Goal: Transaction & Acquisition: Download file/media

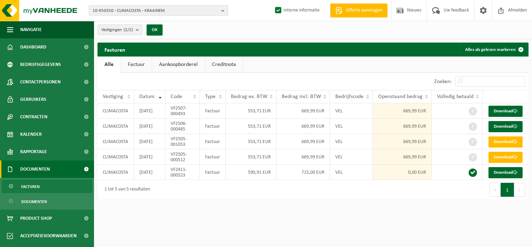
click at [224, 12] on b "button" at bounding box center [225, 11] width 6 height 10
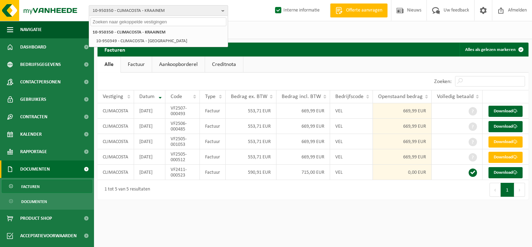
paste input "10-838739"
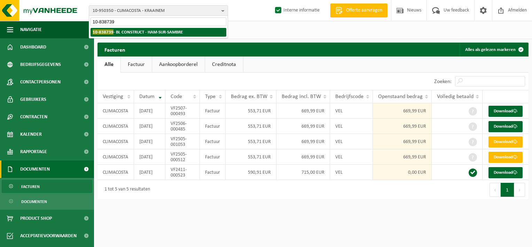
type input "10-838739"
click at [158, 31] on strong "10-838739 - BL CONSTRUCT - HAM-SUR-SAMBRE" at bounding box center [138, 31] width 90 height 5
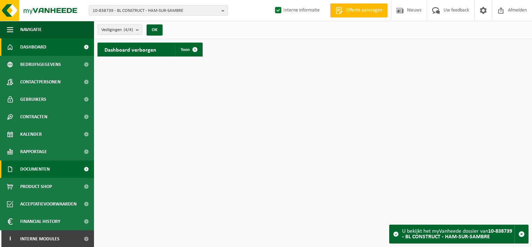
click at [30, 171] on span "Documenten" at bounding box center [35, 168] width 30 height 17
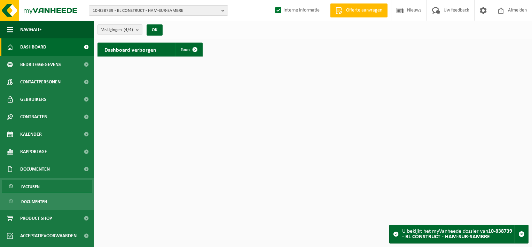
click at [30, 187] on span "Facturen" at bounding box center [30, 186] width 18 height 13
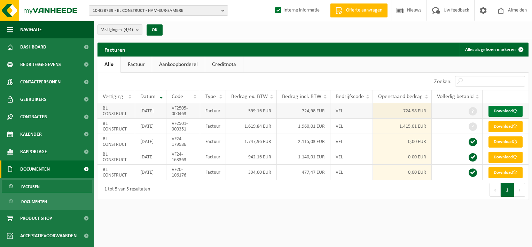
click at [515, 113] on link "Download" at bounding box center [506, 111] width 34 height 11
click at [500, 132] on link "Download" at bounding box center [506, 126] width 34 height 11
click at [513, 129] on span at bounding box center [515, 126] width 5 height 5
click at [501, 132] on link "Download" at bounding box center [506, 126] width 34 height 11
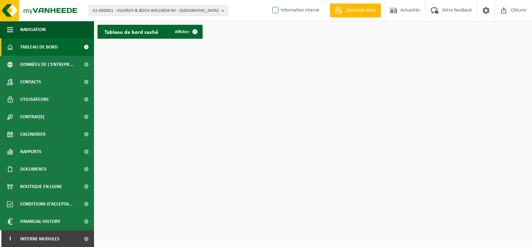
click at [274, 11] on label "Information interne" at bounding box center [295, 10] width 48 height 10
click at [270, 0] on input "Information interne" at bounding box center [270, 0] width 0 height 0
checkbox input "true"
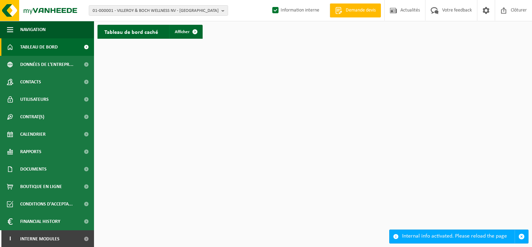
scroll to position [1, 0]
click at [71, 235] on link "I Interne modules" at bounding box center [47, 237] width 94 height 17
click at [222, 11] on b "button" at bounding box center [225, 11] width 6 height 10
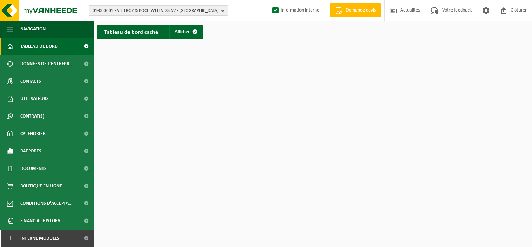
click at [223, 10] on b "button" at bounding box center [225, 11] width 6 height 10
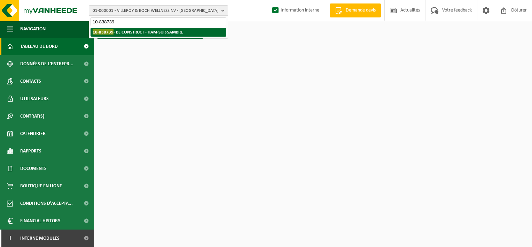
type input "10-838739"
click at [179, 34] on li "10-838739 - BL CONSTRUCT - HAM-SUR-SAMBRE" at bounding box center [159, 32] width 136 height 9
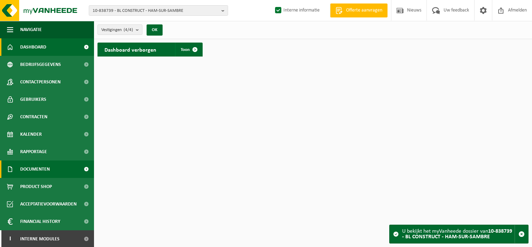
click at [26, 169] on span "Documenten" at bounding box center [35, 168] width 30 height 17
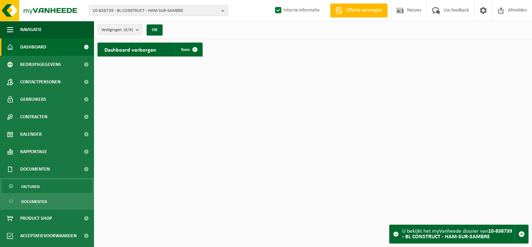
click at [33, 183] on span "Facturen" at bounding box center [30, 186] width 18 height 13
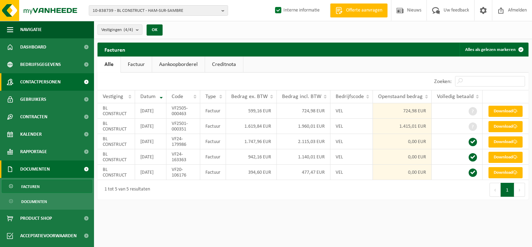
click at [38, 84] on span "Contactpersonen" at bounding box center [40, 81] width 40 height 17
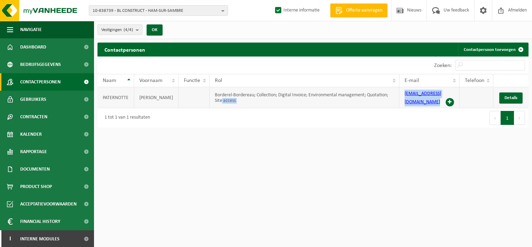
drag, startPoint x: 446, startPoint y: 93, endPoint x: 394, endPoint y: 93, distance: 52.6
click at [394, 93] on tr "PATERNOTTE BENOIT Borderel-Bordereau; Collection; Digital Invoice; Environmenta…" at bounding box center [313, 97] width 431 height 21
drag, startPoint x: 394, startPoint y: 93, endPoint x: 424, endPoint y: 102, distance: 31.4
click at [424, 102] on td "info@blconstruct.be" at bounding box center [429, 97] width 60 height 21
click at [428, 109] on div "Eerste Vorige 1 Volgende Laatste" at bounding box center [421, 118] width 216 height 20
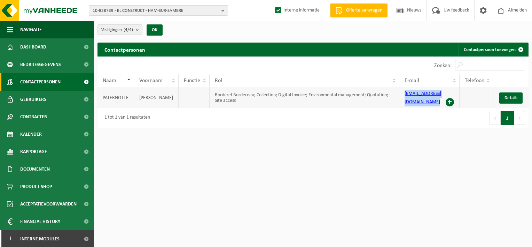
drag, startPoint x: 447, startPoint y: 94, endPoint x: 404, endPoint y: 95, distance: 42.9
click at [404, 95] on td "info@blconstruct.be" at bounding box center [429, 97] width 60 height 21
copy td "info@blconstruct.be"
click at [224, 10] on b "button" at bounding box center [225, 11] width 6 height 10
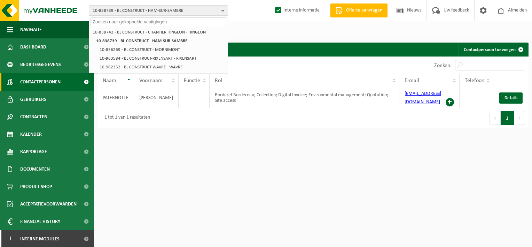
click at [205, 21] on input "text" at bounding box center [159, 21] width 136 height 9
paste input "10-949709"
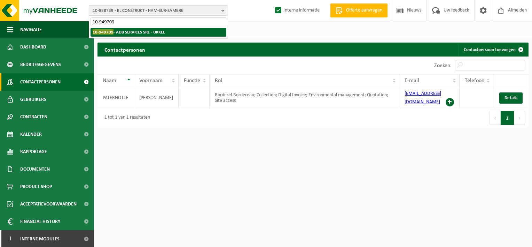
type input "10-949709"
click at [152, 31] on strong "10-949709 - ADB SERVICES SRL - UKKEL" at bounding box center [129, 31] width 72 height 5
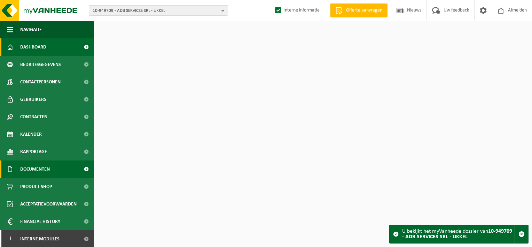
click at [33, 164] on span "Documenten" at bounding box center [35, 168] width 30 height 17
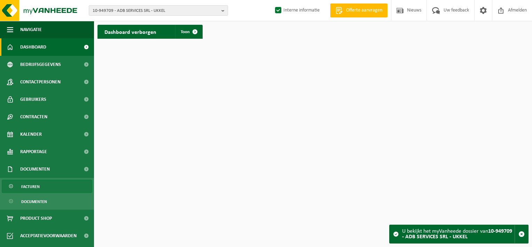
click at [33, 185] on span "Facturen" at bounding box center [30, 186] width 18 height 13
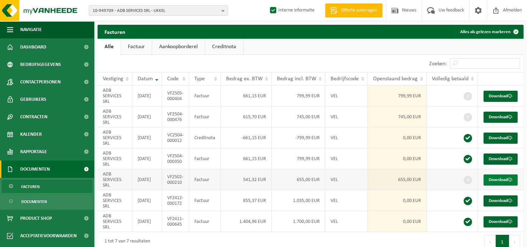
click at [508, 181] on link "Download" at bounding box center [500, 179] width 34 height 11
click at [502, 117] on link "Download" at bounding box center [500, 116] width 34 height 11
click at [506, 93] on link "Download" at bounding box center [500, 96] width 34 height 11
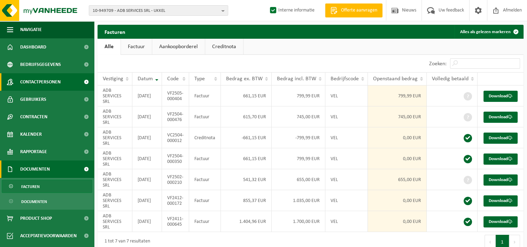
click at [32, 83] on span "Contactpersonen" at bounding box center [40, 81] width 40 height 17
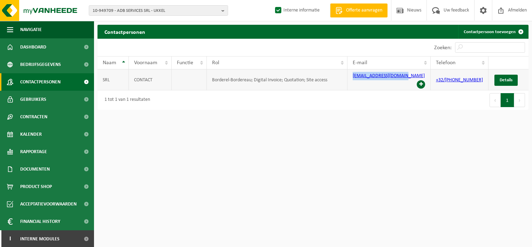
drag, startPoint x: 411, startPoint y: 78, endPoint x: 357, endPoint y: 77, distance: 54.0
click at [357, 77] on td "martindb1301@gmail.com" at bounding box center [389, 79] width 83 height 21
copy link "martindb1301@gmail.com"
click at [226, 11] on b "button" at bounding box center [225, 11] width 6 height 10
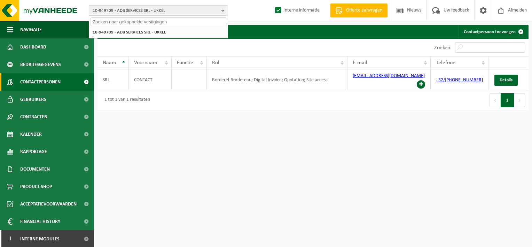
paste input "10-949744"
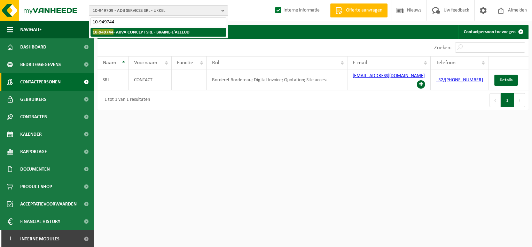
type input "10-949744"
click at [171, 32] on strong "10-949744 - AKVA CONCEPT SRL - BRAINE-L'ALLEUD" at bounding box center [141, 31] width 97 height 5
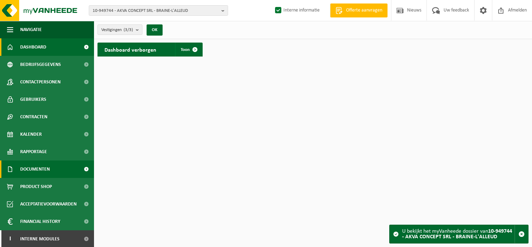
click at [40, 165] on span "Documenten" at bounding box center [35, 168] width 30 height 17
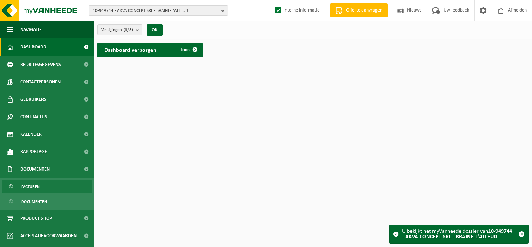
click at [49, 188] on link "Facturen" at bounding box center [47, 185] width 91 height 13
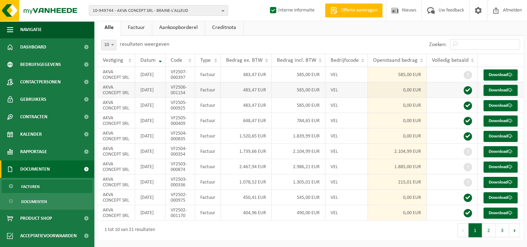
scroll to position [92, 0]
click at [489, 234] on button "2" at bounding box center [489, 230] width 14 height 14
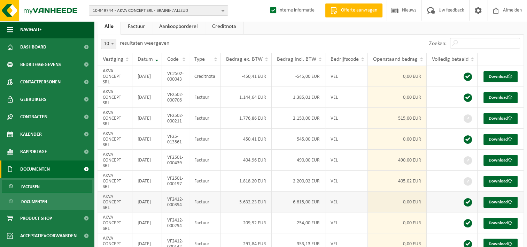
scroll to position [22, 0]
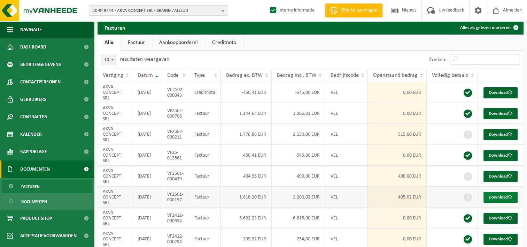
click at [494, 194] on link "Download" at bounding box center [500, 197] width 34 height 11
click at [495, 174] on link "Download" at bounding box center [500, 176] width 34 height 11
click at [508, 134] on span at bounding box center [510, 134] width 5 height 5
